Goal: Find specific page/section: Find specific page/section

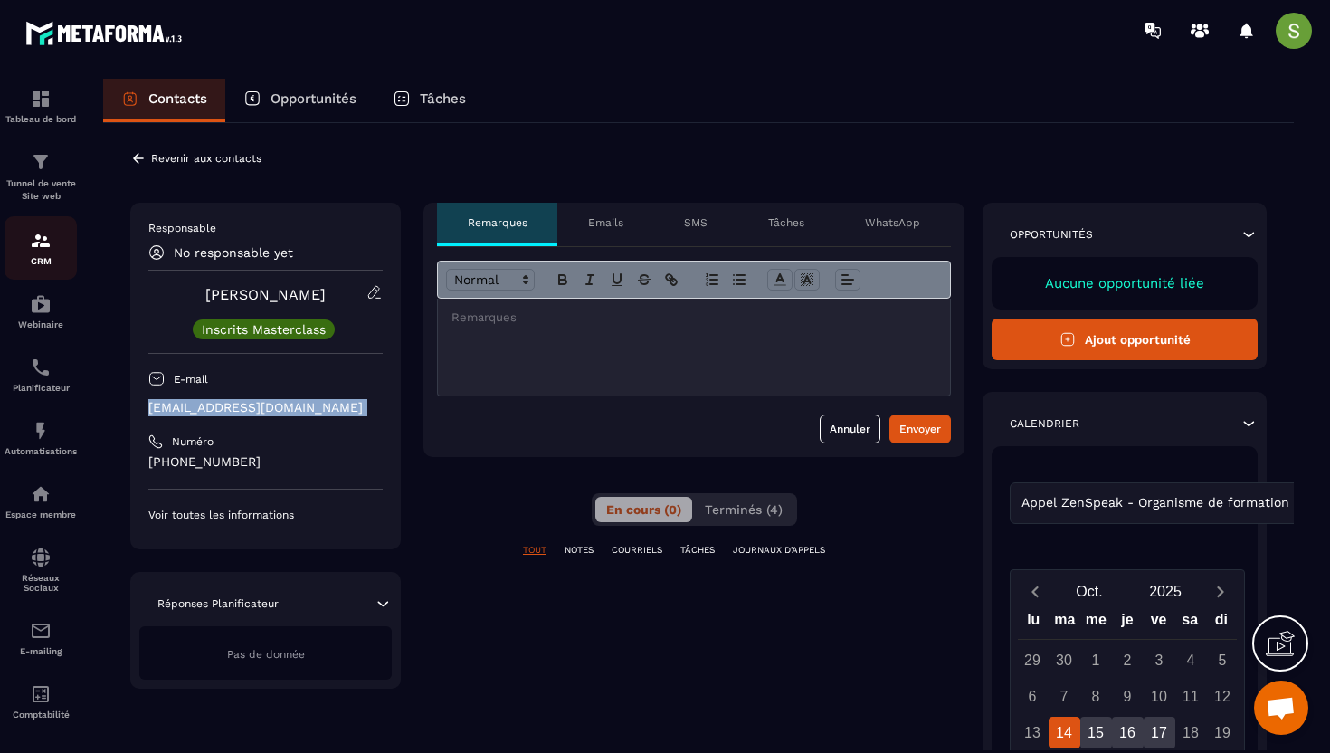
click at [40, 257] on p "CRM" at bounding box center [41, 261] width 72 height 10
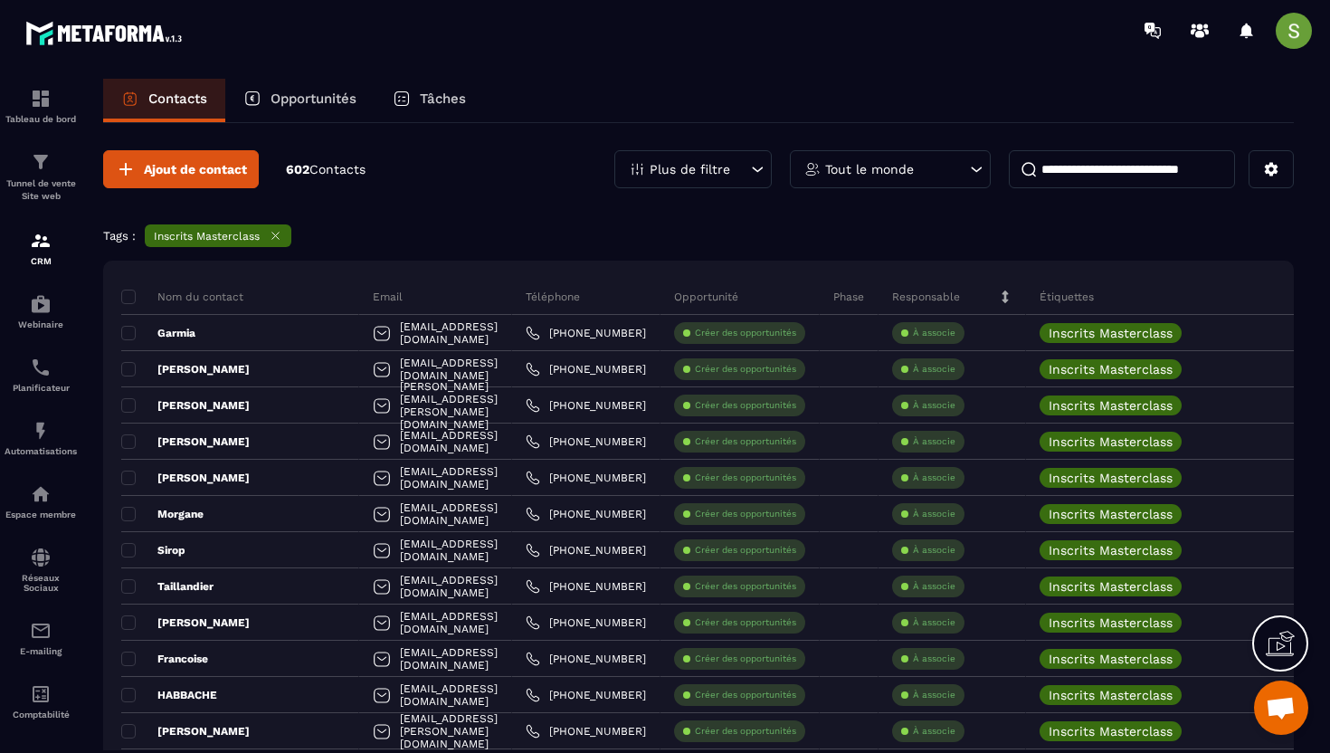
click at [1054, 171] on input at bounding box center [1122, 169] width 226 height 38
paste input "**********"
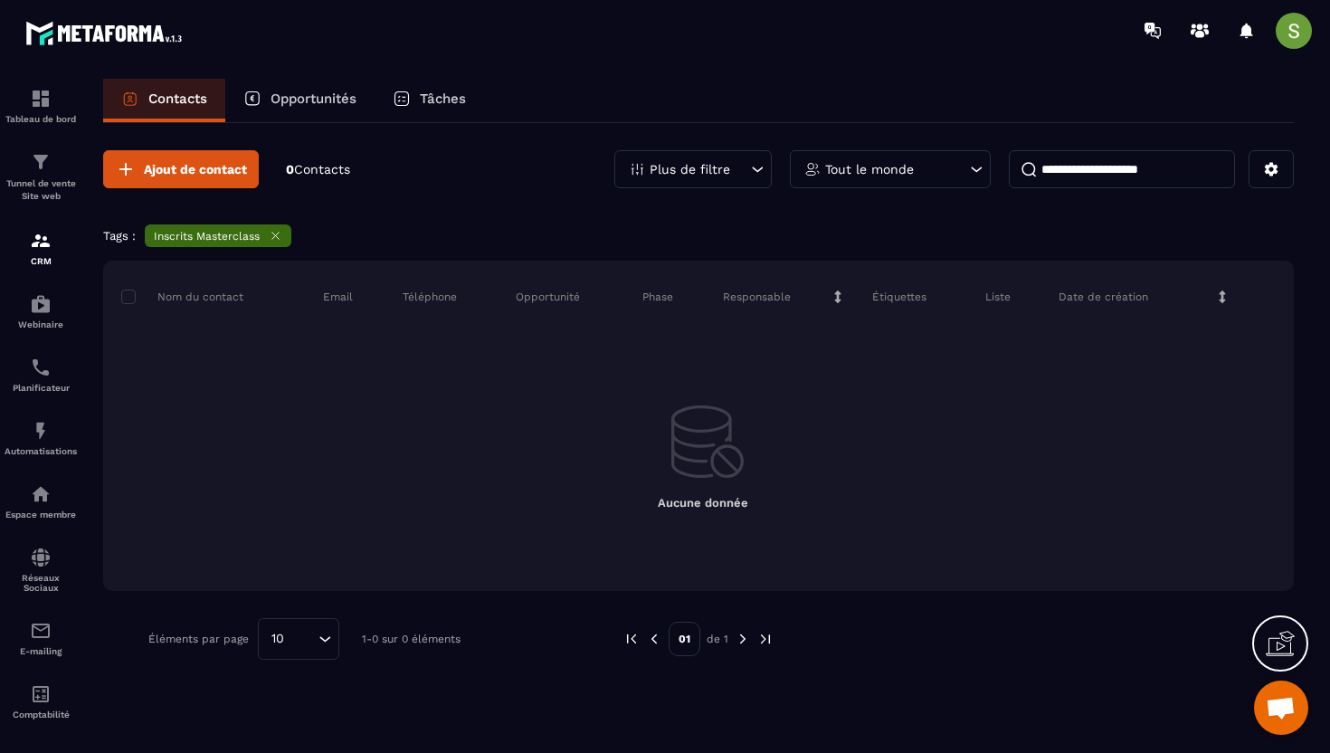
type input "**********"
click at [279, 234] on icon at bounding box center [276, 236] width 14 height 14
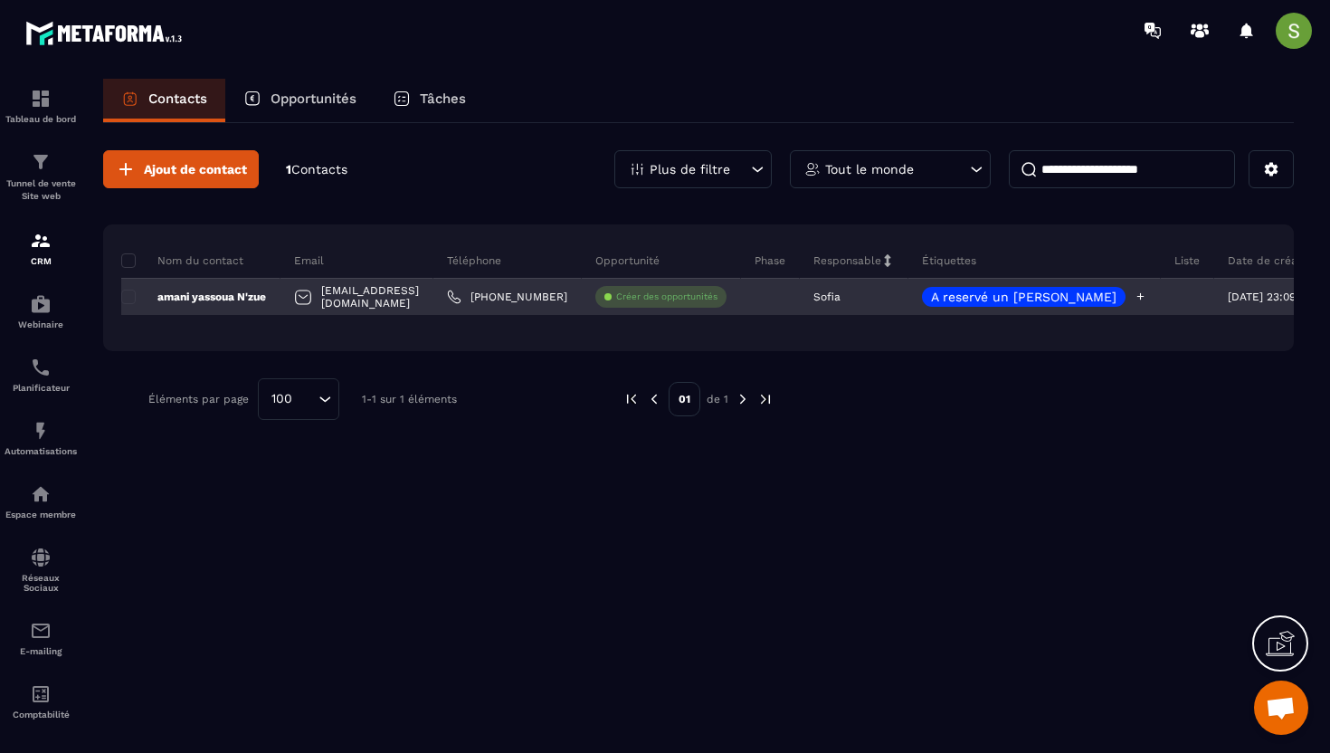
click at [1135, 299] on icon at bounding box center [1141, 296] width 12 height 12
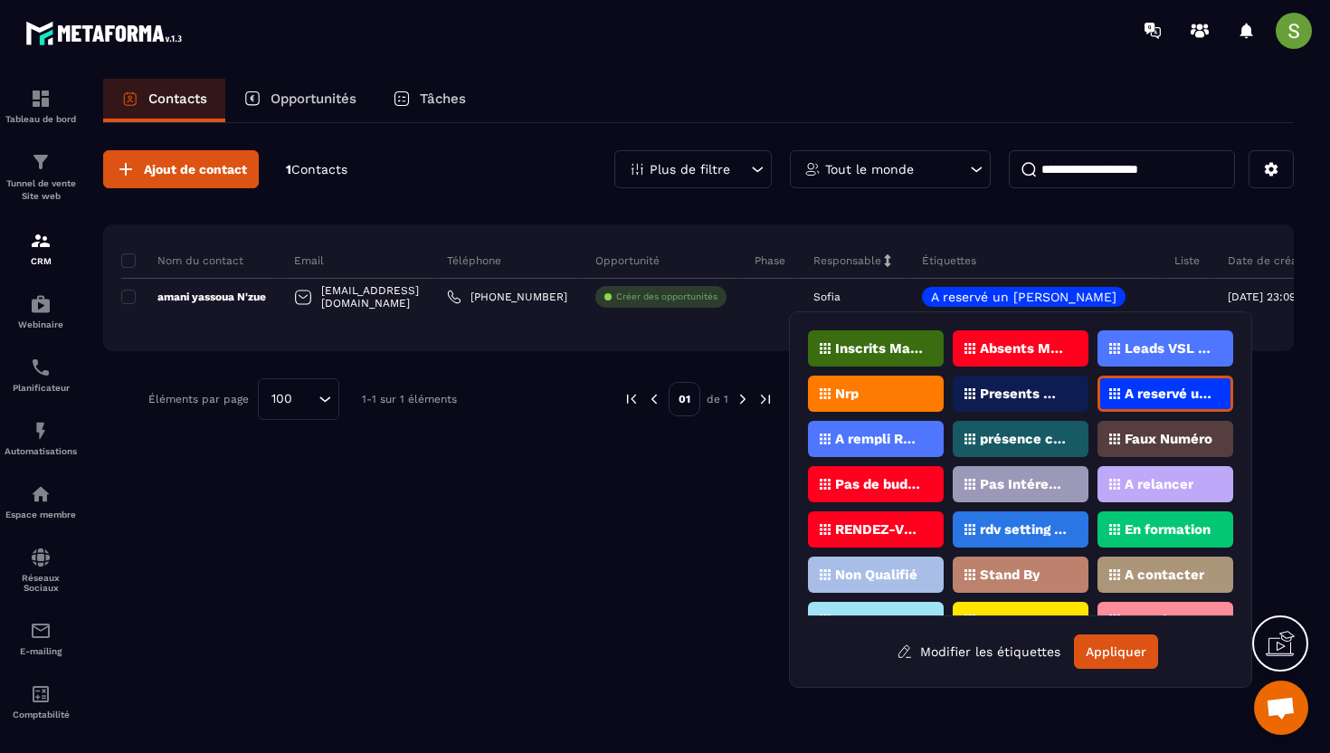
click at [858, 487] on p "Pas de budget" at bounding box center [879, 484] width 88 height 13
click at [1104, 641] on button "Appliquer" at bounding box center [1116, 651] width 84 height 34
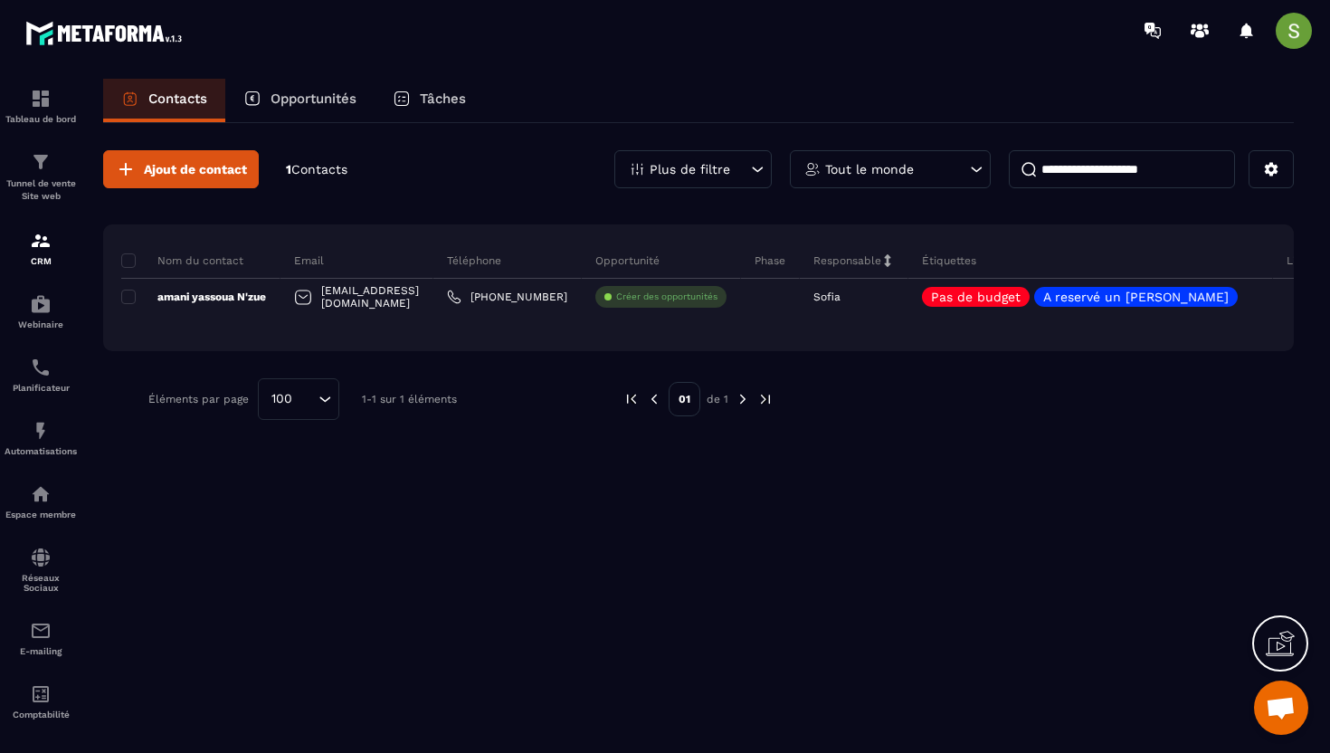
click at [1094, 181] on input "**********" at bounding box center [1122, 169] width 226 height 38
drag, startPoint x: 1094, startPoint y: 181, endPoint x: 1074, endPoint y: 167, distance: 24.1
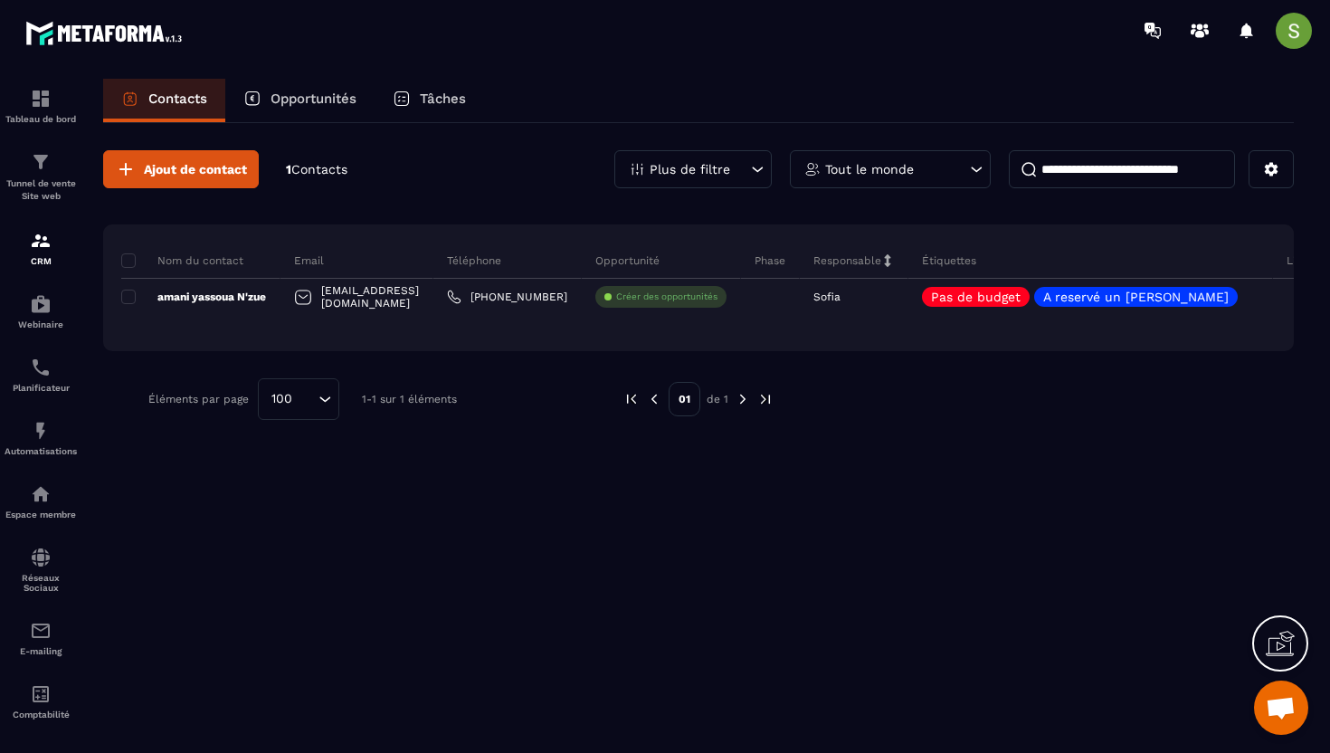
click at [1087, 180] on input at bounding box center [1122, 169] width 226 height 38
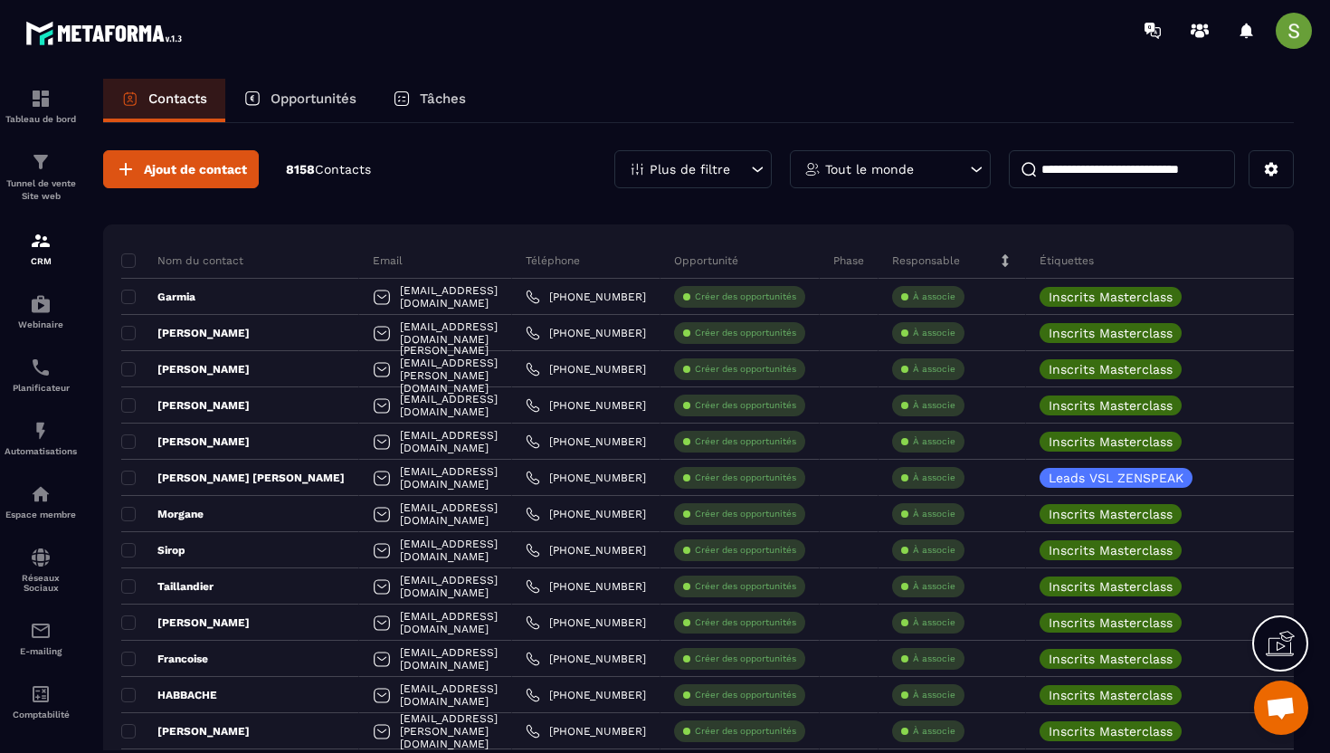
click at [702, 167] on p "Plus de filtre" at bounding box center [690, 169] width 81 height 13
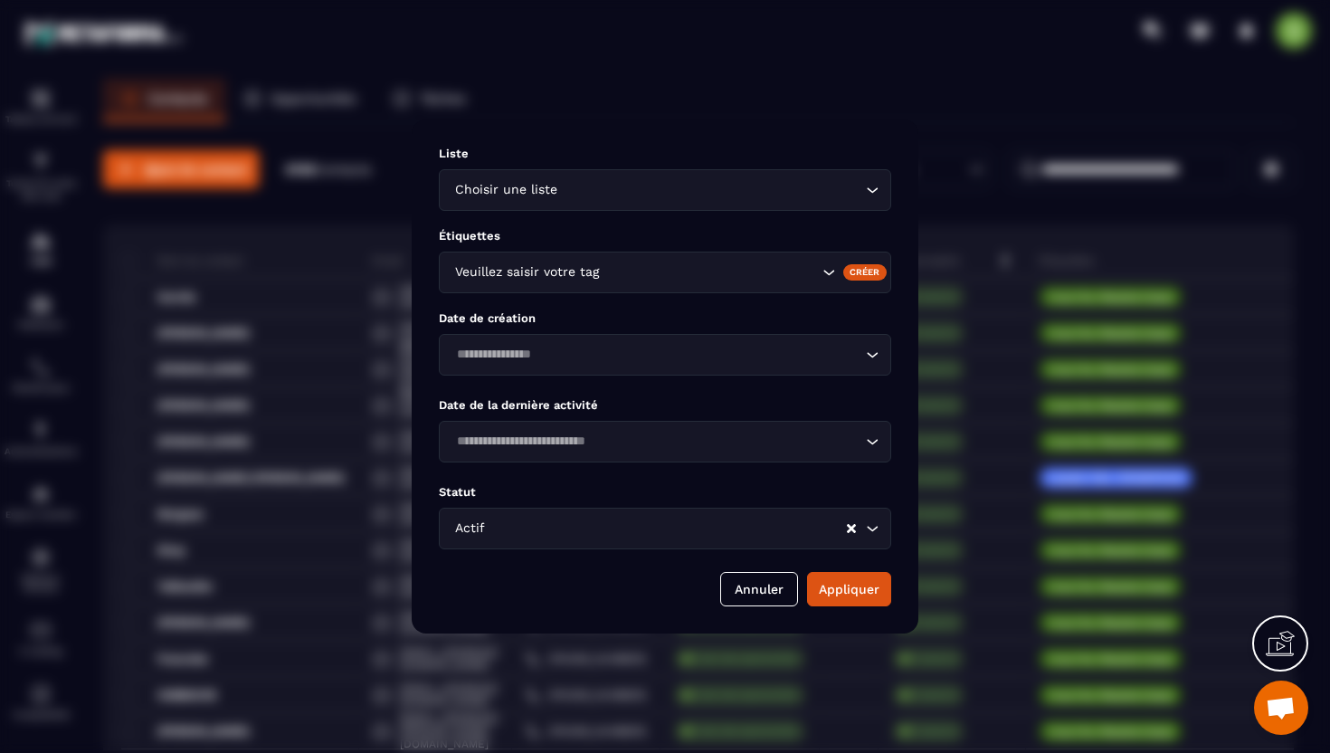
click at [591, 268] on div "Veuillez saisir votre tag" at bounding box center [634, 272] width 371 height 20
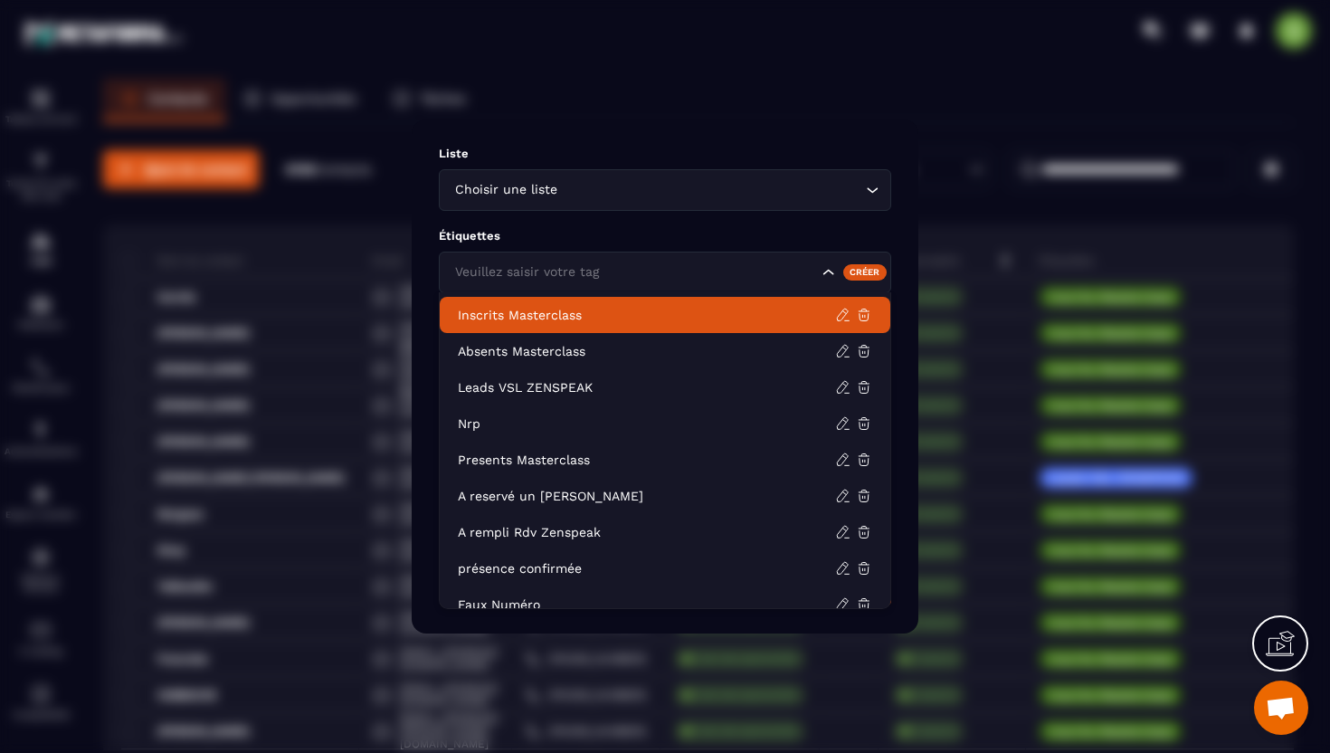
click at [568, 317] on p "Inscrits Masterclass" at bounding box center [646, 315] width 377 height 18
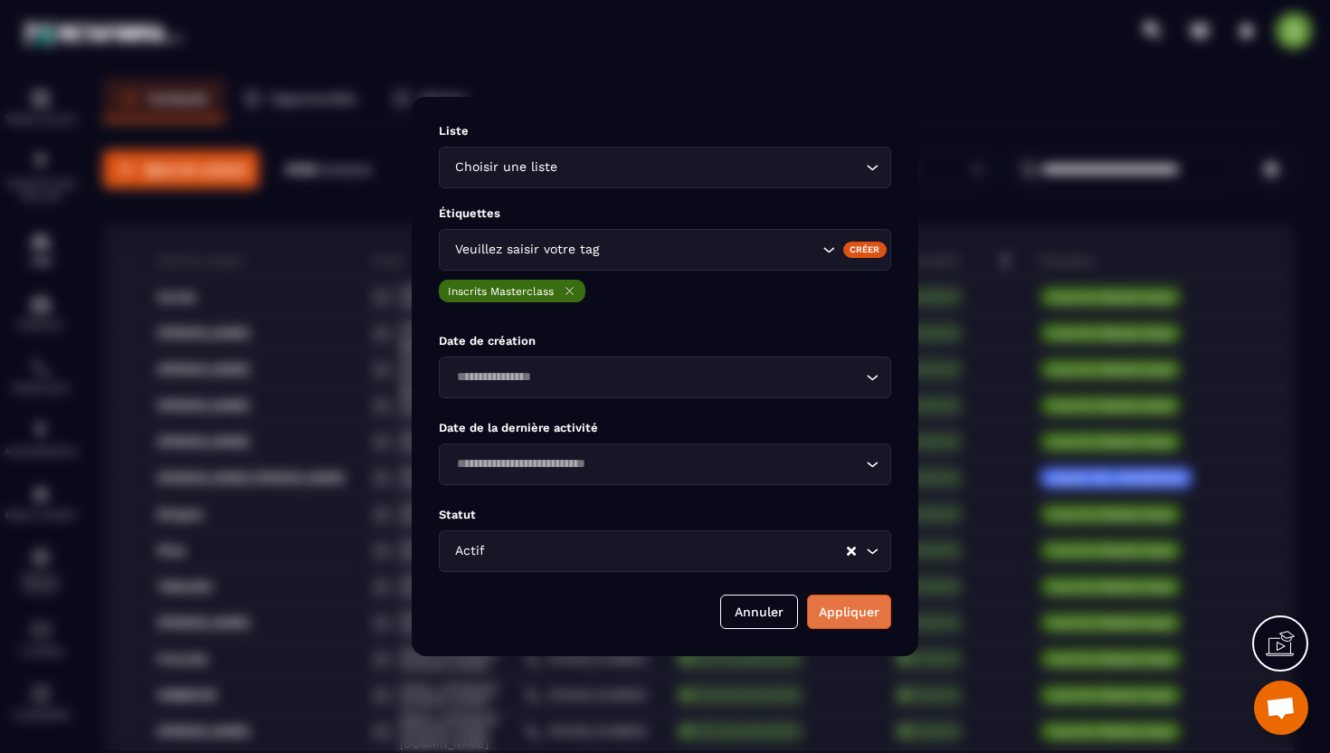
click at [849, 615] on button "Appliquer" at bounding box center [849, 611] width 84 height 34
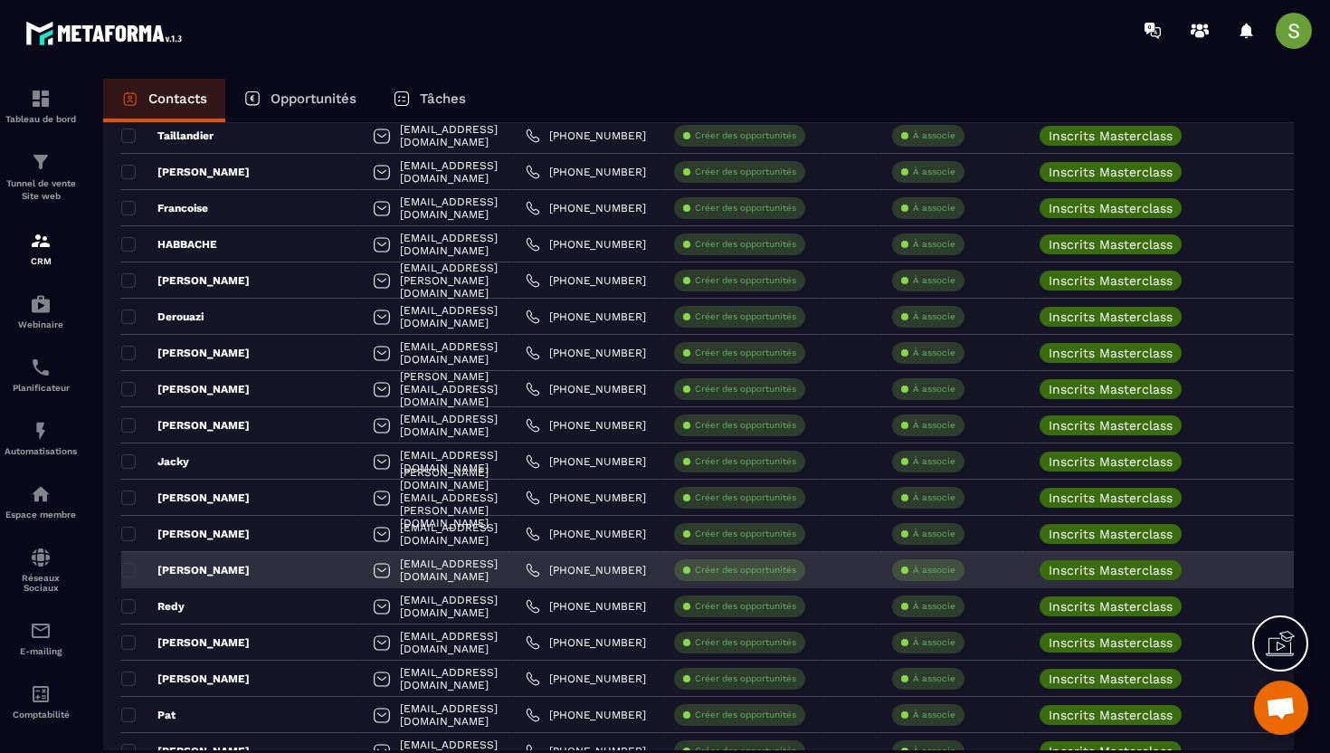
scroll to position [440, 0]
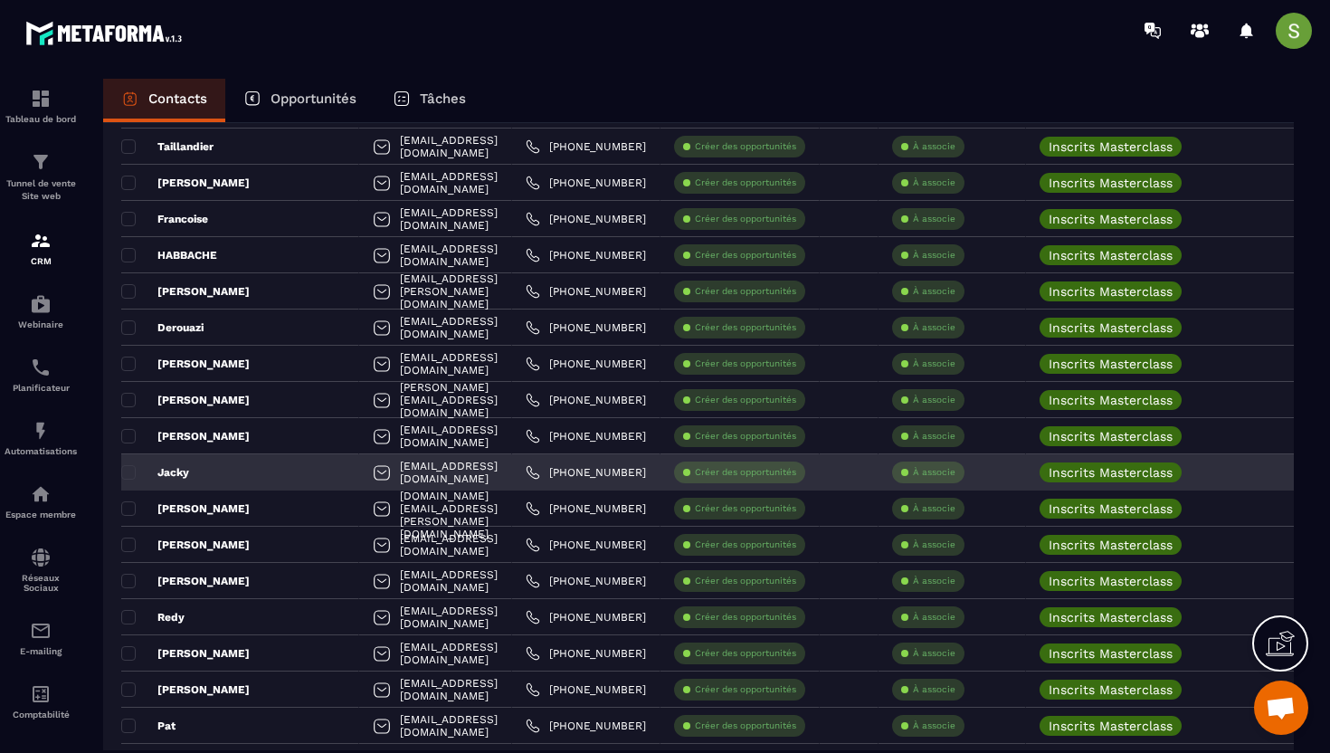
click at [218, 468] on div "Jacky" at bounding box center [240, 472] width 238 height 36
